Goal: Task Accomplishment & Management: Manage account settings

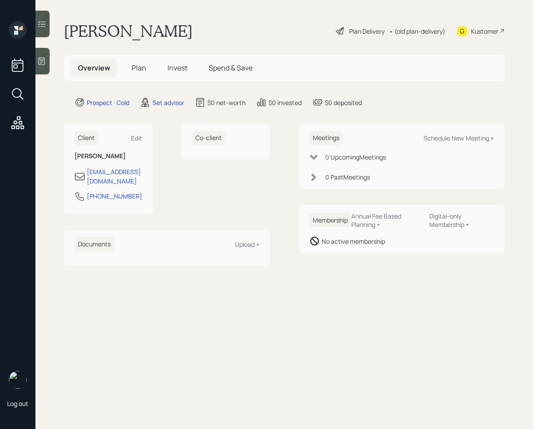
click at [171, 67] on span "Invest" at bounding box center [177, 68] width 20 height 10
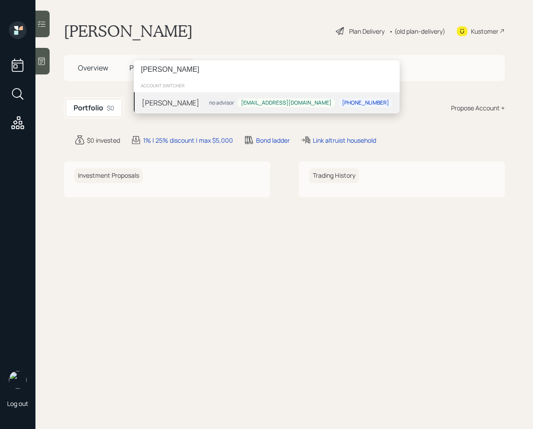
click at [159, 71] on input "[PERSON_NAME]" at bounding box center [267, 69] width 266 height 19
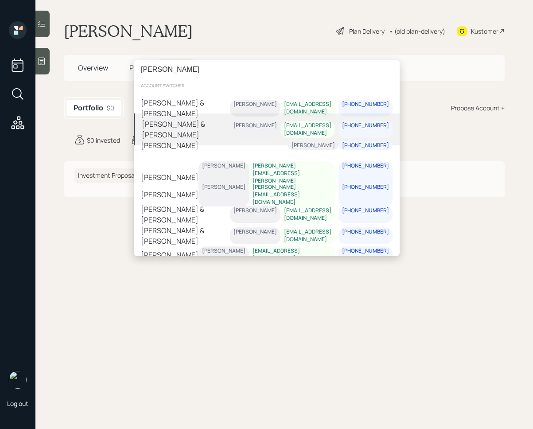
type input "[PERSON_NAME]"
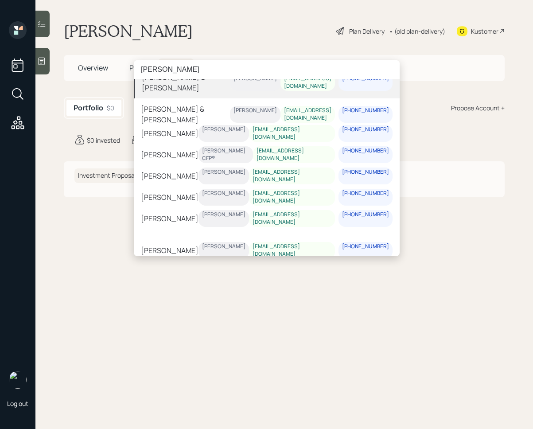
scroll to position [137, 0]
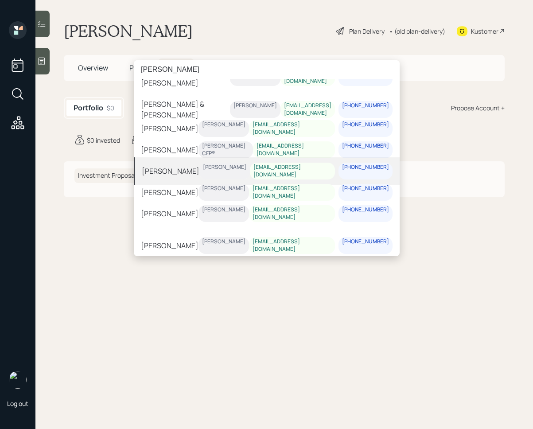
click at [199, 173] on div "[PERSON_NAME] [PERSON_NAME] [EMAIL_ADDRESS][DOMAIN_NAME] [PHONE_NUMBER]" at bounding box center [267, 170] width 266 height 27
